Goal: Navigation & Orientation: Understand site structure

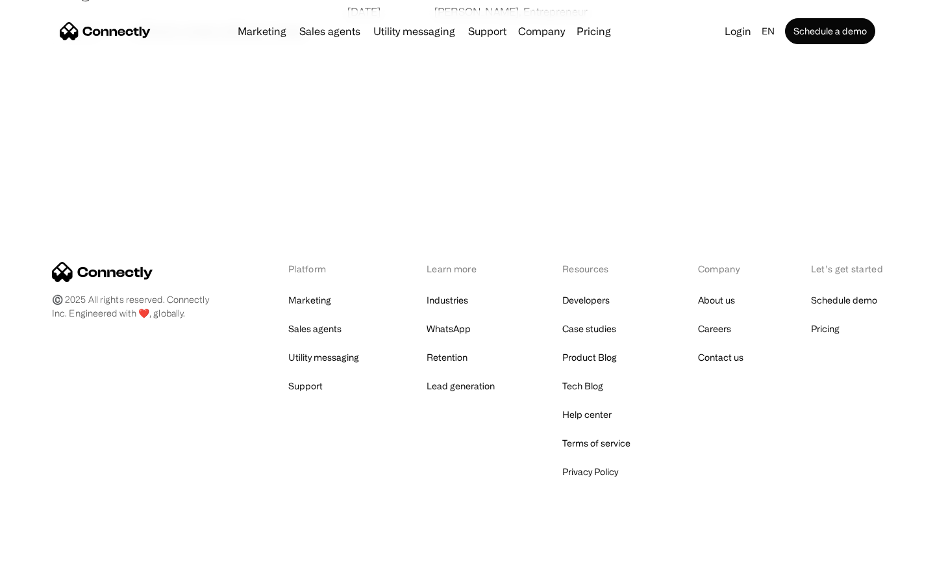
scroll to position [2496, 0]
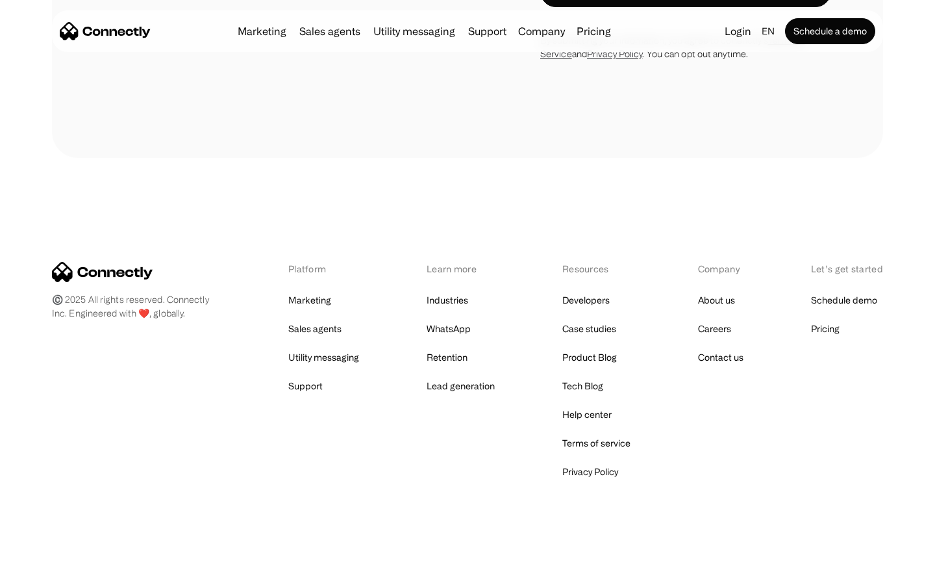
scroll to position [2508, 0]
